Goal: Connect with others: Participate in discussion

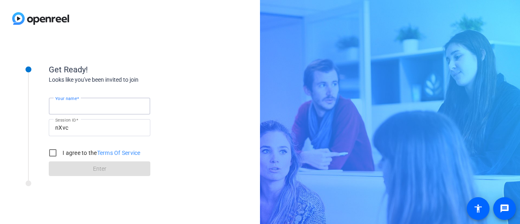
click at [96, 110] on input "Your name" at bounding box center [99, 106] width 89 height 10
type input "Zach"
drag, startPoint x: 55, startPoint y: 147, endPoint x: 50, endPoint y: 151, distance: 6.4
drag, startPoint x: 50, startPoint y: 151, endPoint x: 35, endPoint y: 146, distance: 15.6
click at [35, 146] on div at bounding box center [28, 112] width 41 height 127
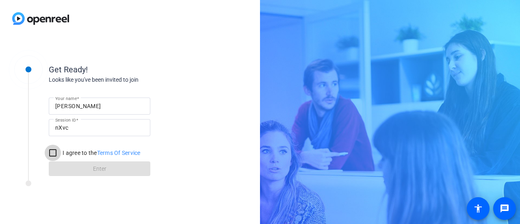
click at [50, 151] on input "I agree to the Terms Of Service" at bounding box center [53, 153] width 16 height 16
checkbox input "true"
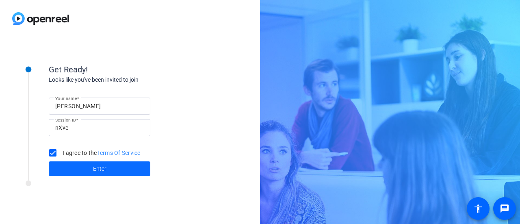
click at [100, 172] on span "Enter" at bounding box center [99, 169] width 13 height 9
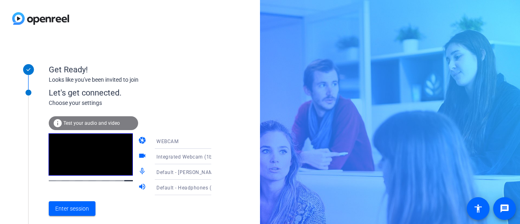
click at [226, 133] on div "Get Ready! Looks like you've been invited to join Let's get connected. Choose y…" at bounding box center [130, 130] width 260 height 187
click at [215, 139] on icon at bounding box center [220, 141] width 10 height 10
click at [232, 131] on div at bounding box center [260, 112] width 520 height 224
click at [215, 155] on icon at bounding box center [220, 157] width 10 height 10
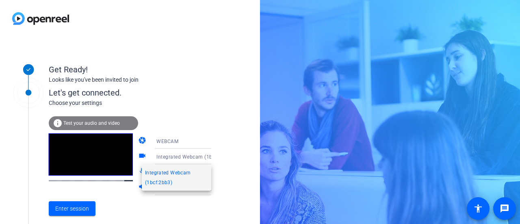
drag, startPoint x: 225, startPoint y: 151, endPoint x: 195, endPoint y: 77, distance: 80.0
click at [195, 77] on div at bounding box center [260, 112] width 520 height 224
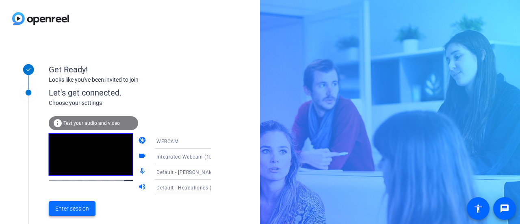
click at [85, 206] on span "Enter session" at bounding box center [72, 208] width 34 height 9
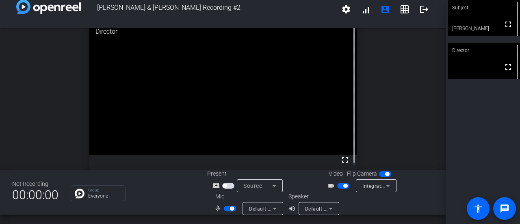
scroll to position [8, 0]
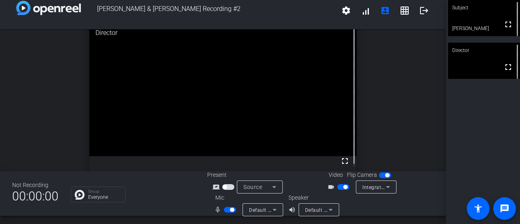
click at [277, 208] on icon at bounding box center [275, 210] width 10 height 10
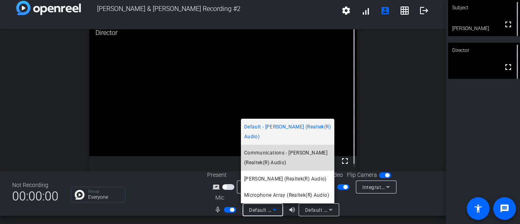
click at [292, 158] on span "Communications - [PERSON_NAME] (Realtek(R) Audio)" at bounding box center [287, 158] width 87 height 20
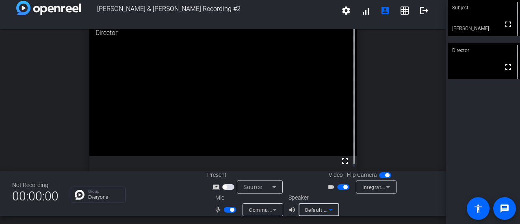
click at [326, 208] on icon at bounding box center [331, 210] width 10 height 10
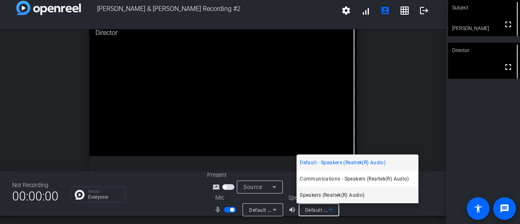
click at [374, 195] on mat-option "Speakers (Realtek(R) Audio)" at bounding box center [358, 195] width 122 height 16
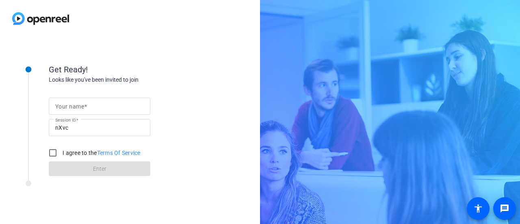
click at [91, 104] on input "Your name" at bounding box center [99, 106] width 89 height 10
type input "[PERSON_NAME]"
click at [51, 152] on input "I agree to the Terms Of Service" at bounding box center [53, 153] width 16 height 16
checkbox input "true"
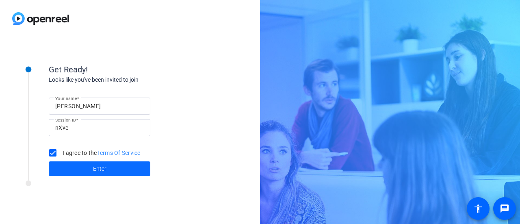
click at [98, 169] on span "Enter" at bounding box center [99, 169] width 13 height 9
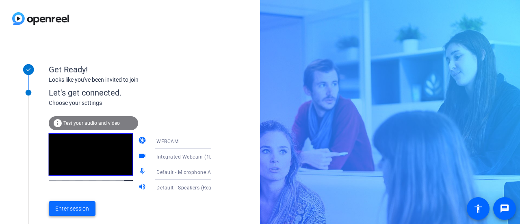
click at [79, 208] on span "Enter session" at bounding box center [72, 208] width 34 height 9
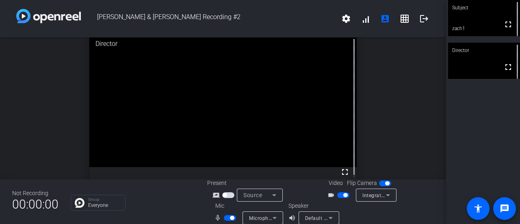
click at [225, 215] on span "button" at bounding box center [230, 218] width 12 height 6
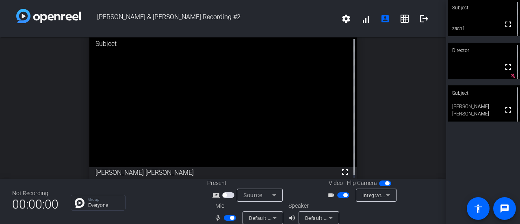
click at [109, 195] on div "Group Everyone" at bounding box center [98, 203] width 55 height 16
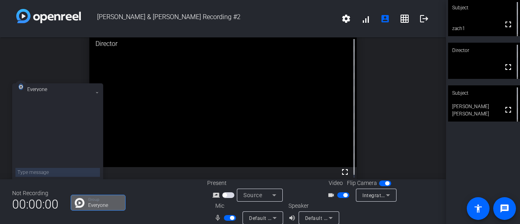
click at [96, 92] on icon at bounding box center [96, 92] width 3 height 3
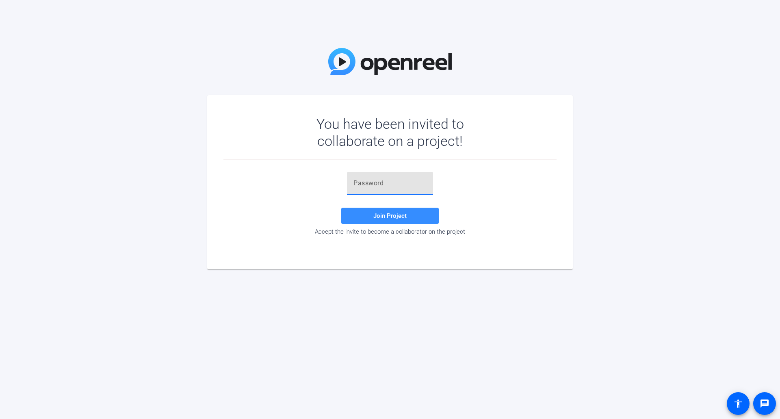
click at [393, 180] on input "text" at bounding box center [389, 183] width 73 height 10
click at [390, 178] on input "text" at bounding box center [389, 183] width 73 height 10
paste input "B=lYm."
click at [390, 210] on span at bounding box center [390, 216] width 98 height 20
click at [394, 186] on input "B=lYm." at bounding box center [389, 183] width 73 height 10
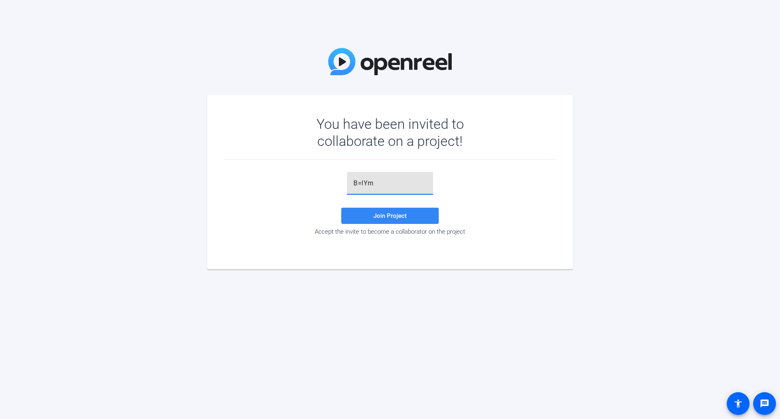
type input "B=lYm"
click at [403, 214] on span "Join Project" at bounding box center [389, 215] width 33 height 7
click at [380, 179] on input "B=lYm" at bounding box center [389, 183] width 73 height 10
drag, startPoint x: 390, startPoint y: 181, endPoint x: 325, endPoint y: 185, distance: 65.5
click at [299, 180] on div "B=lYm Invalid token, email or password Join Project Accept the invite to become…" at bounding box center [389, 203] width 333 height 63
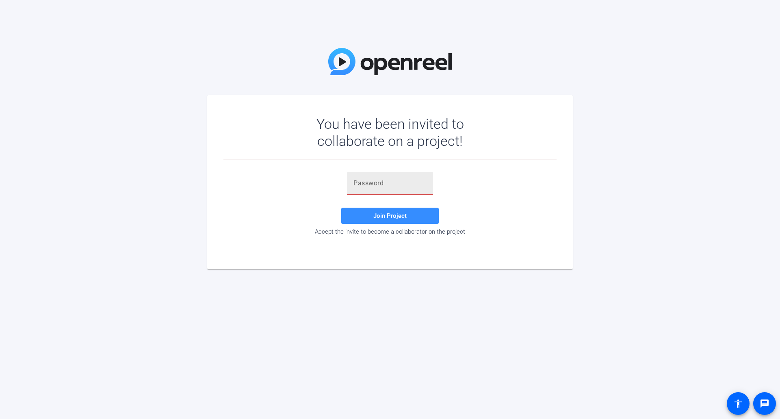
click at [384, 181] on input "text" at bounding box center [389, 183] width 73 height 10
paste input "B=lYm"
click at [406, 212] on span at bounding box center [390, 216] width 98 height 20
click at [407, 187] on input "B=lYm" at bounding box center [389, 183] width 73 height 10
type input "B=lYm."
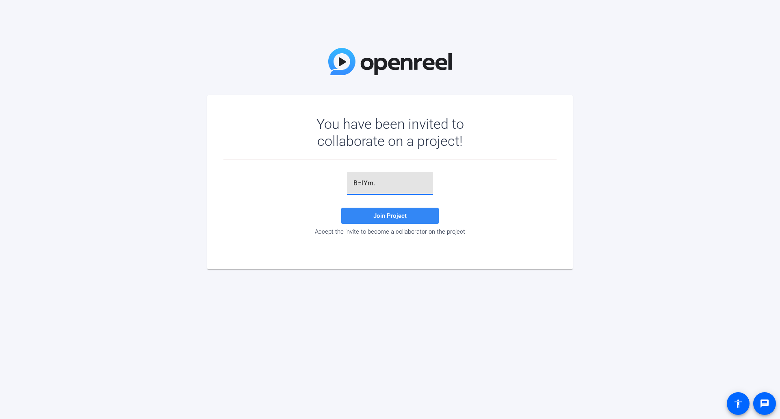
click at [399, 214] on span "Join Project" at bounding box center [389, 215] width 33 height 7
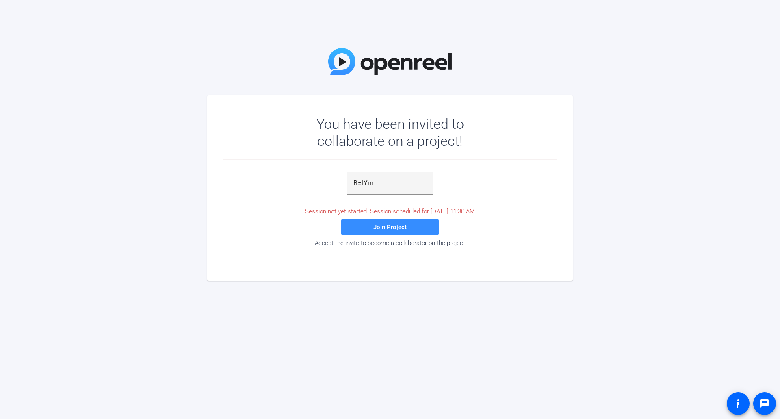
click at [253, 182] on div "B=lYm. Session not yet started. Session scheduled for Fri, Oct 03 2025, 11:30 A…" at bounding box center [389, 209] width 333 height 75
